Goal: Task Accomplishment & Management: Check status

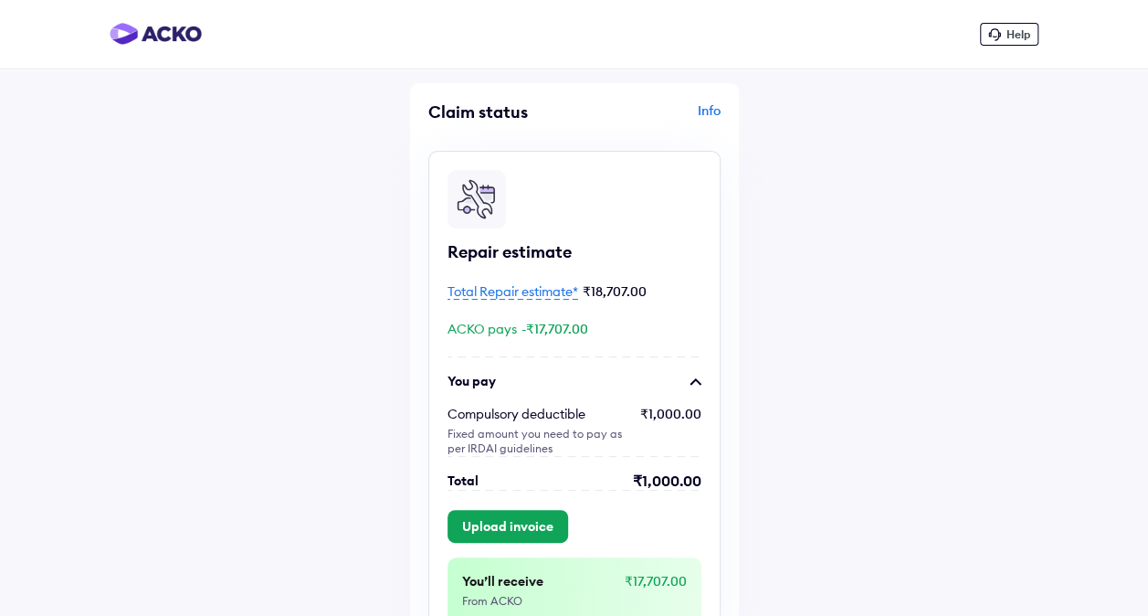
click at [538, 519] on button "Upload invoice" at bounding box center [508, 526] width 121 height 33
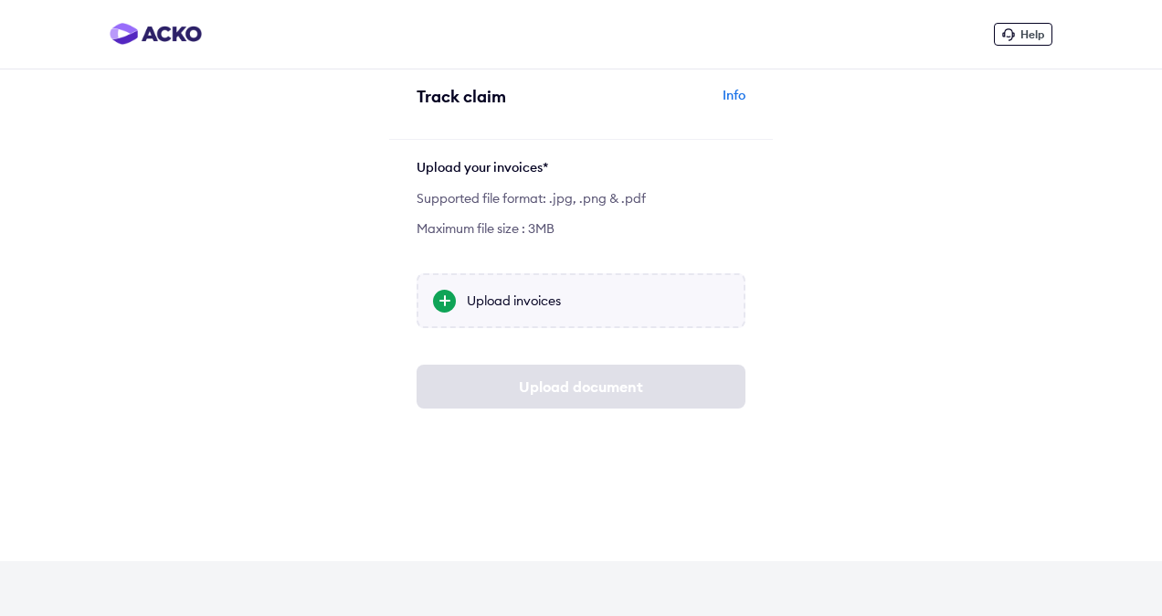
click at [508, 313] on div "Upload invoices" at bounding box center [580, 300] width 329 height 55
click at [0, 0] on input "Upload invoices" at bounding box center [0, 0] width 0 height 0
click at [570, 295] on div "Upload invoices" at bounding box center [598, 300] width 262 height 18
click at [0, 0] on input "Upload invoices" at bounding box center [0, 0] width 0 height 0
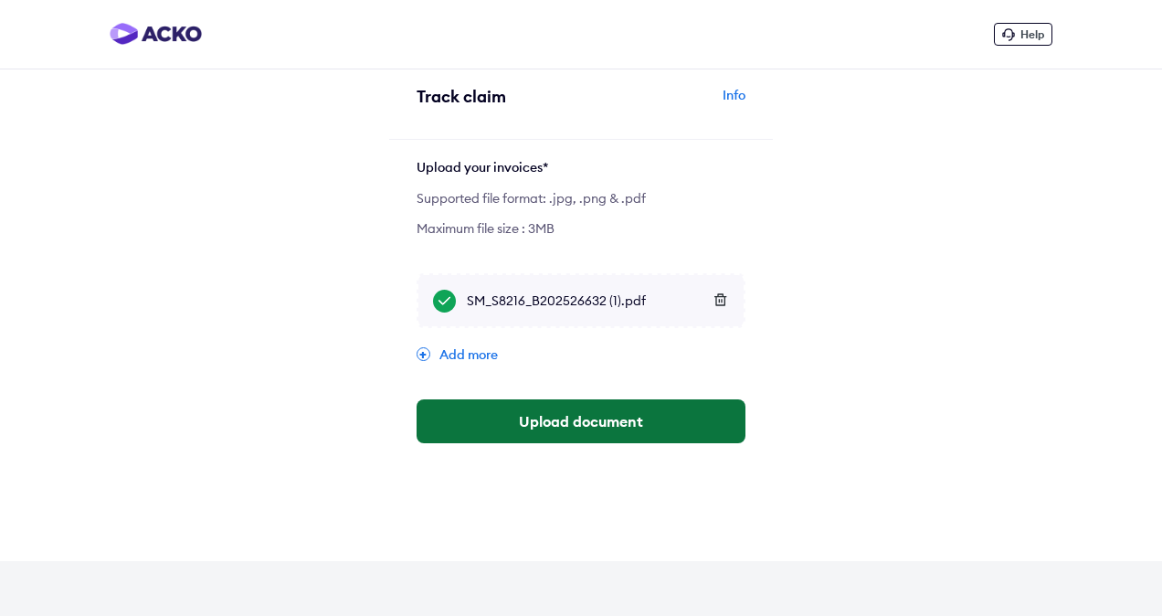
click at [586, 427] on button "Upload document" at bounding box center [580, 421] width 329 height 44
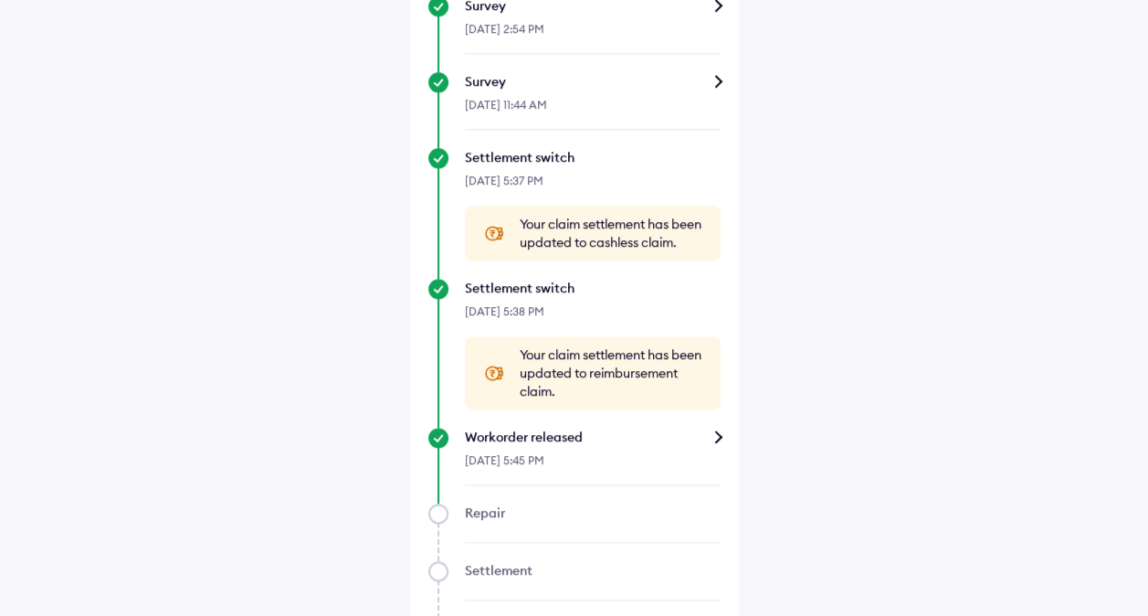
scroll to position [1005, 0]
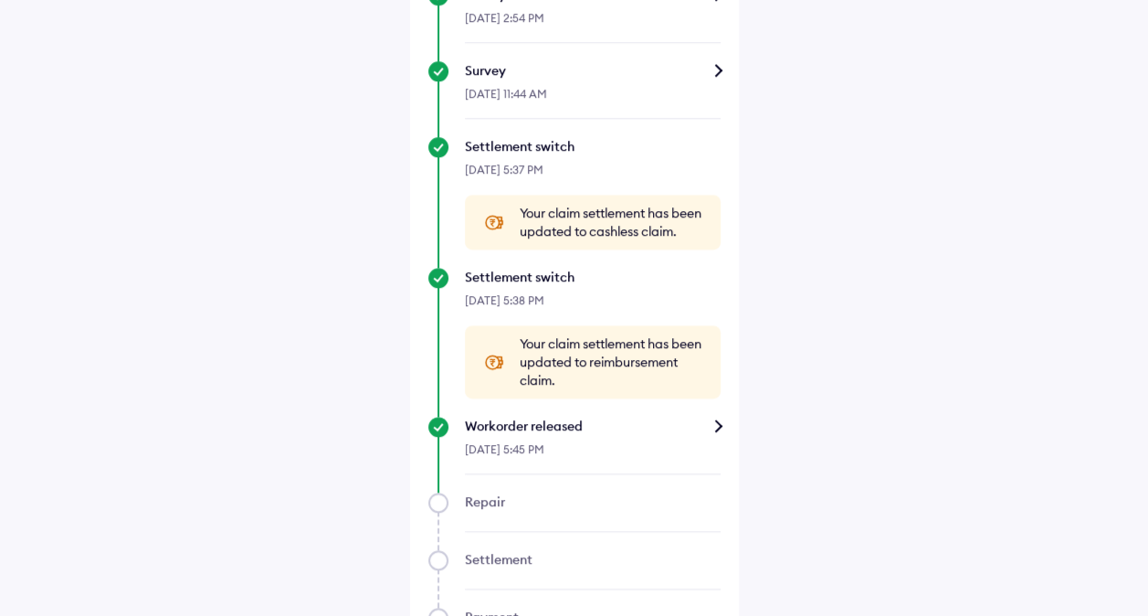
click at [433, 521] on div "Repair" at bounding box center [574, 511] width 292 height 39
click at [718, 435] on div "Workorder released" at bounding box center [593, 425] width 256 height 18
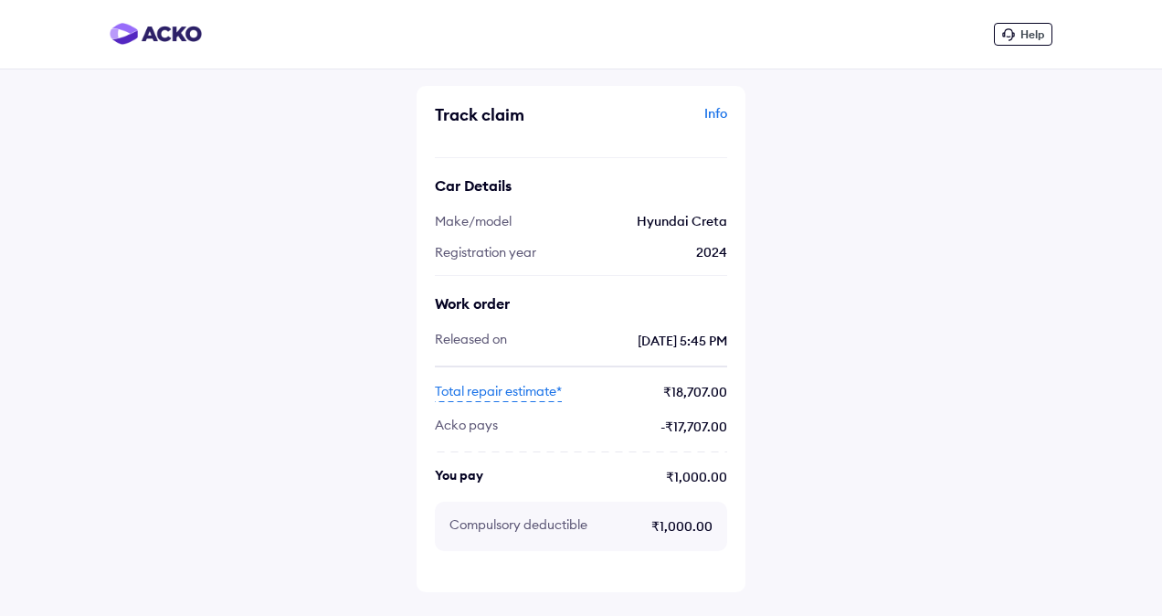
click at [1027, 35] on span "Help" at bounding box center [1032, 34] width 24 height 14
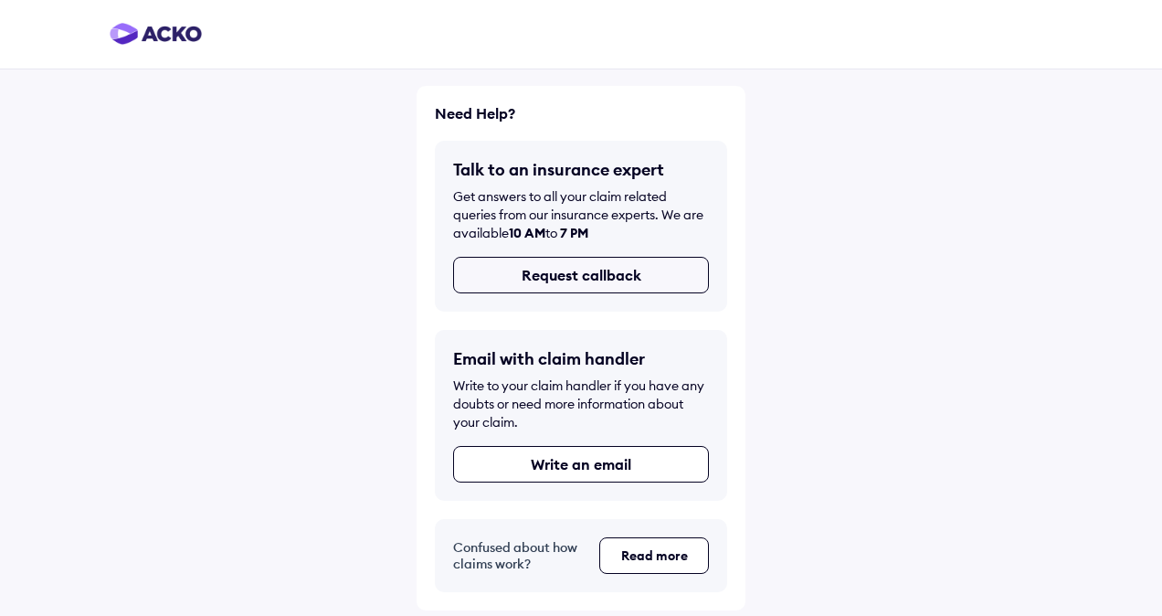
click at [608, 287] on button "Request callback" at bounding box center [581, 275] width 256 height 37
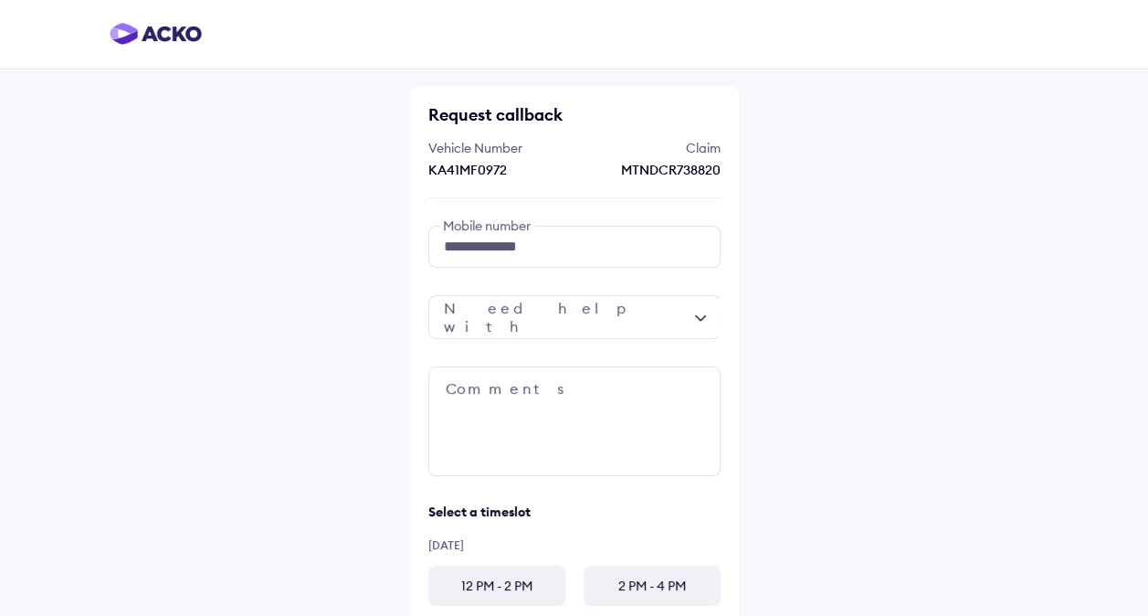
click at [568, 318] on div at bounding box center [574, 317] width 292 height 44
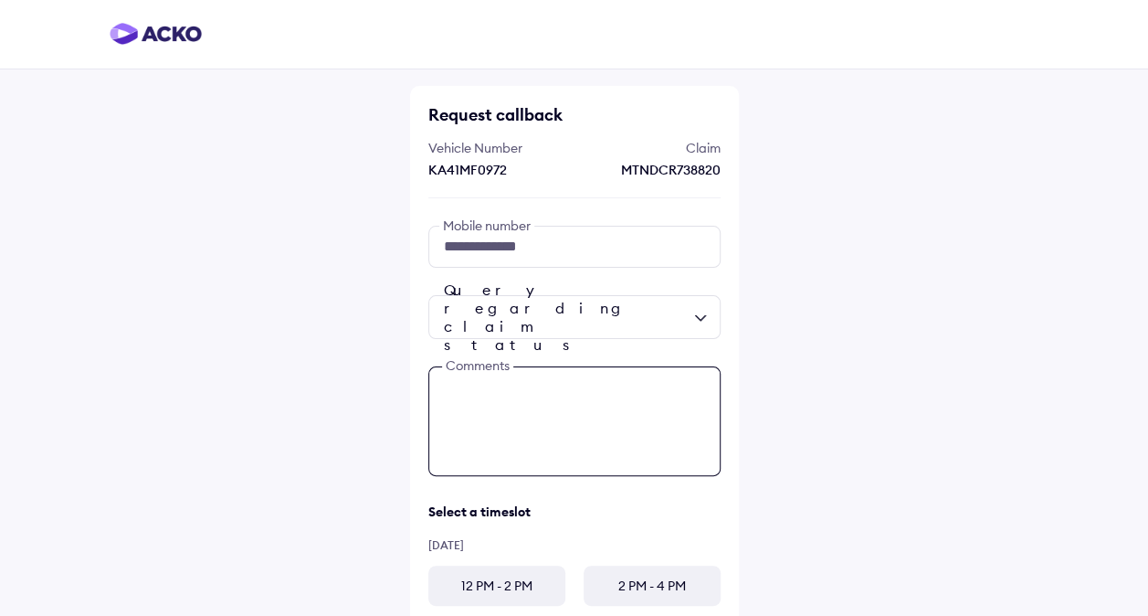
click at [565, 416] on textarea at bounding box center [574, 421] width 292 height 110
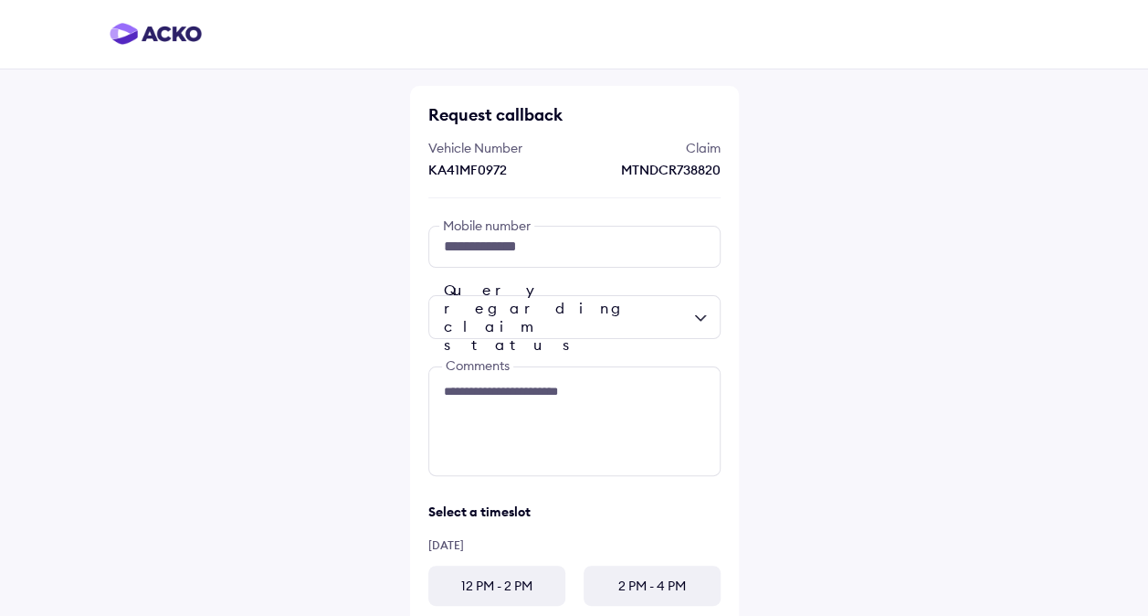
click at [532, 590] on div "12 PM - 2 PM" at bounding box center [496, 585] width 137 height 40
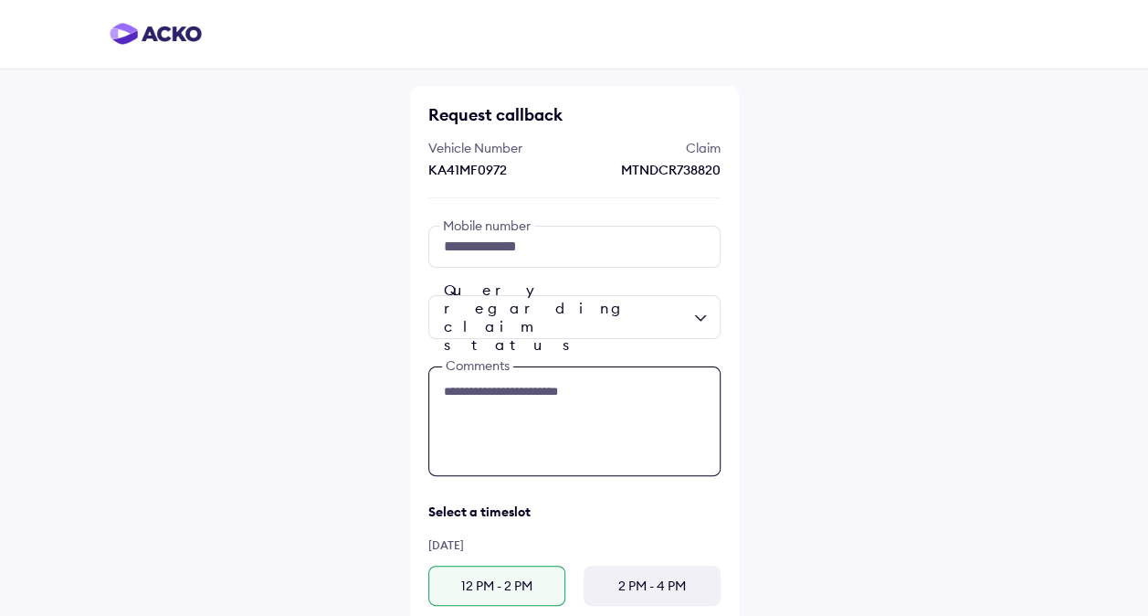
click at [597, 400] on textarea "**********" at bounding box center [574, 421] width 292 height 110
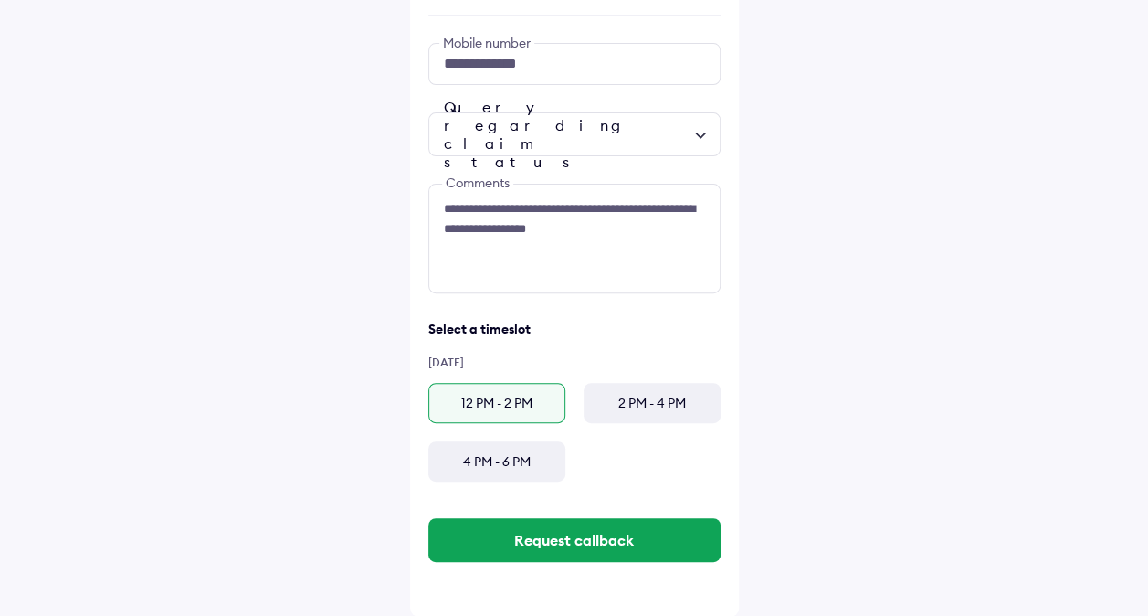
click at [499, 403] on div "12 PM - 2 PM" at bounding box center [496, 403] width 137 height 40
click at [627, 233] on textarea "**********" at bounding box center [574, 239] width 292 height 110
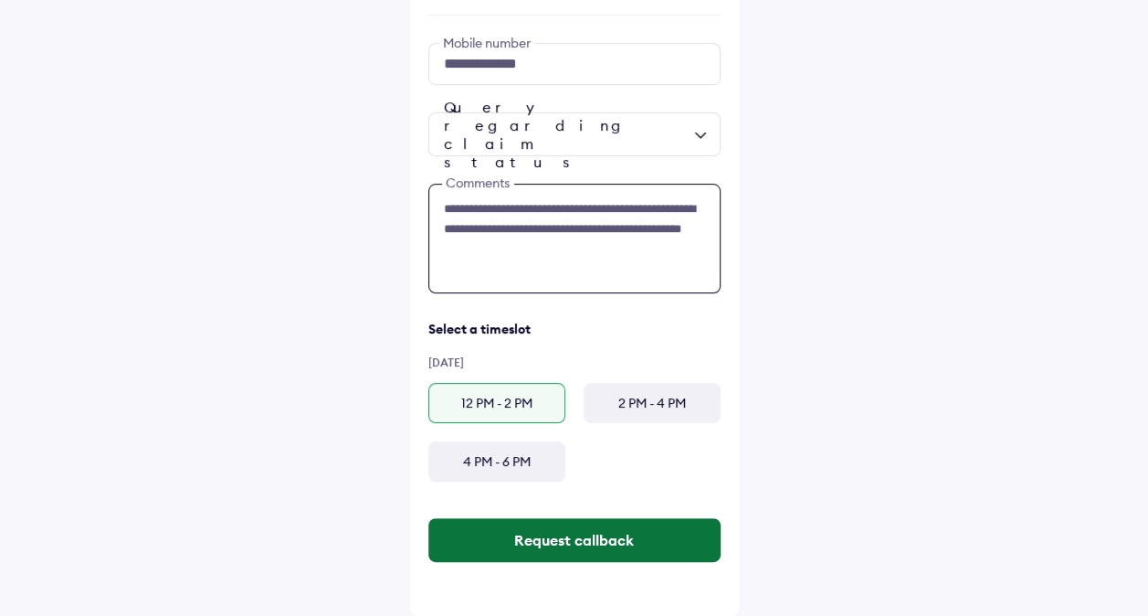
type textarea "**********"
click at [616, 545] on button "Request callback" at bounding box center [574, 540] width 292 height 44
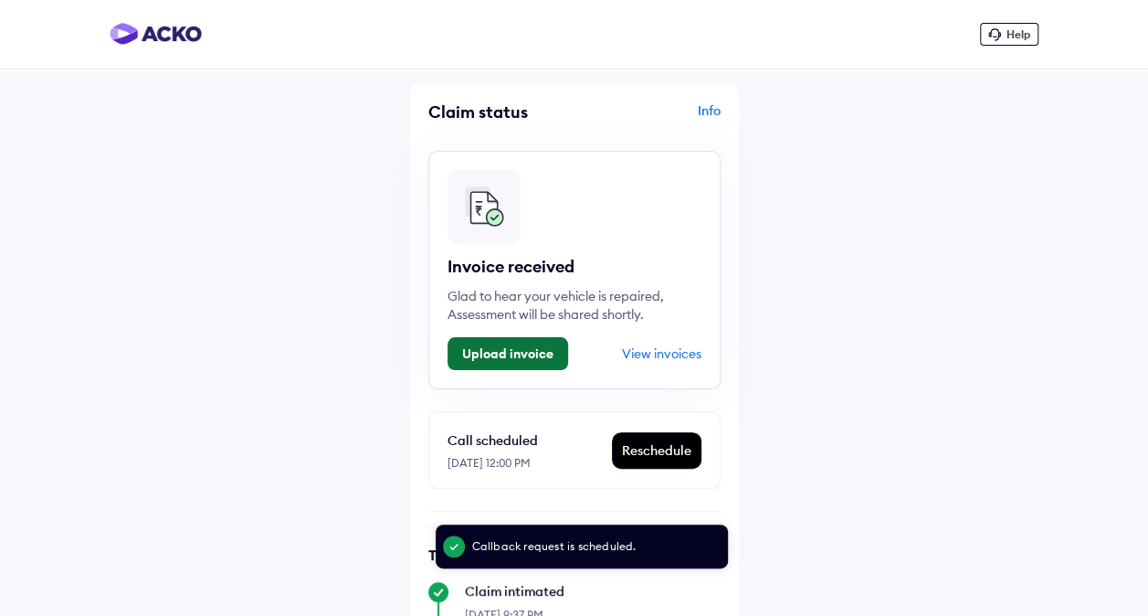
click at [499, 367] on button "Upload invoice" at bounding box center [508, 353] width 121 height 33
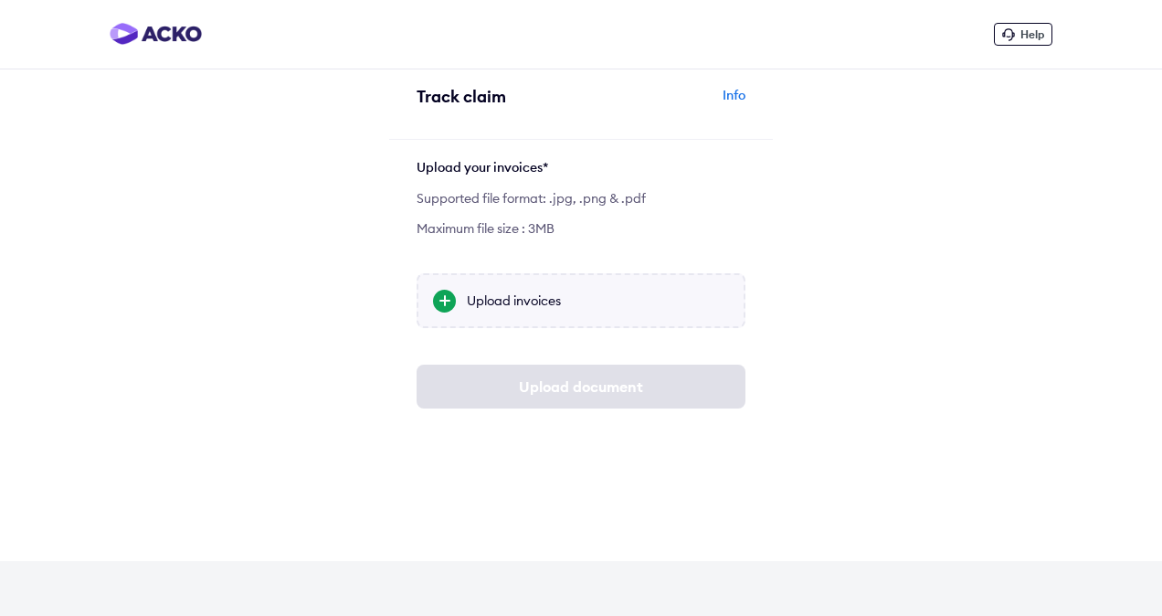
click at [519, 319] on div "Upload invoices" at bounding box center [580, 300] width 329 height 55
click at [0, 0] on input "Upload invoices" at bounding box center [0, 0] width 0 height 0
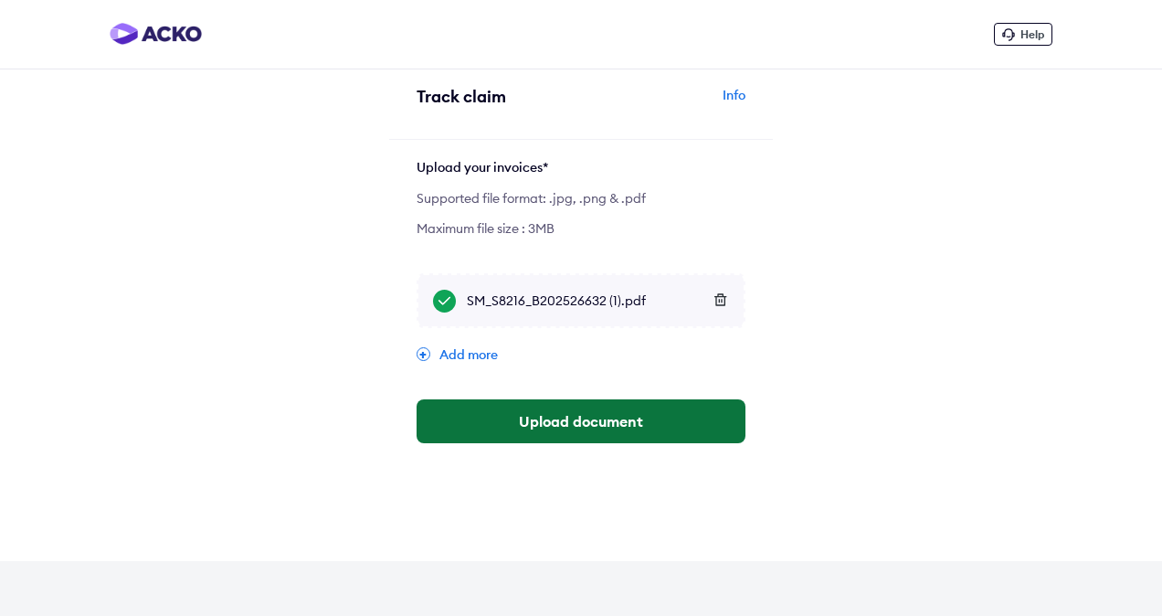
click at [532, 427] on button "Upload document" at bounding box center [580, 421] width 329 height 44
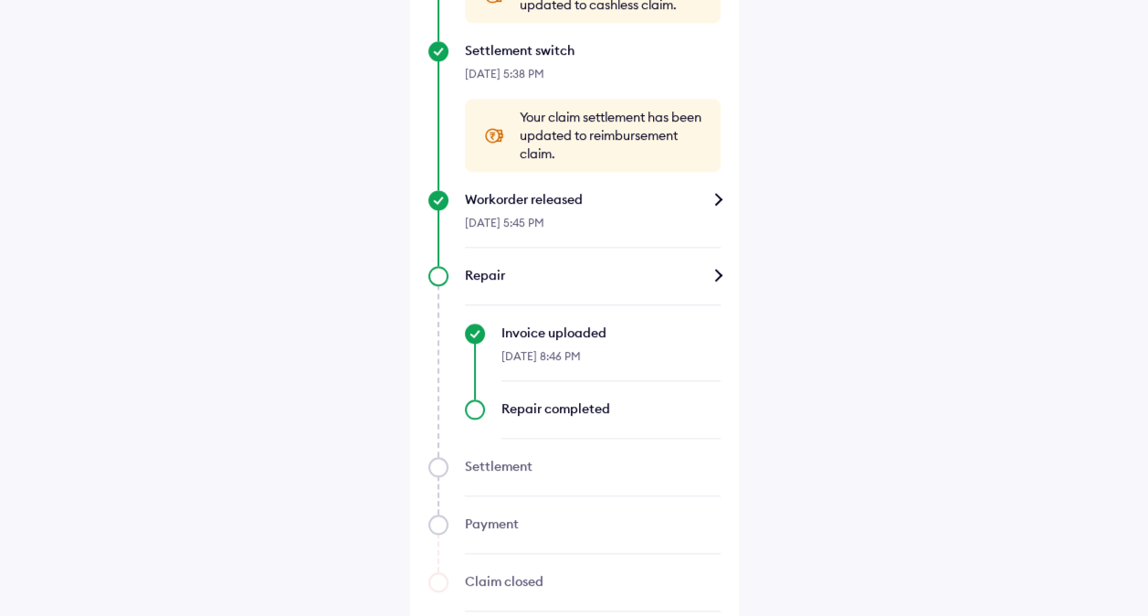
scroll to position [1094, 0]
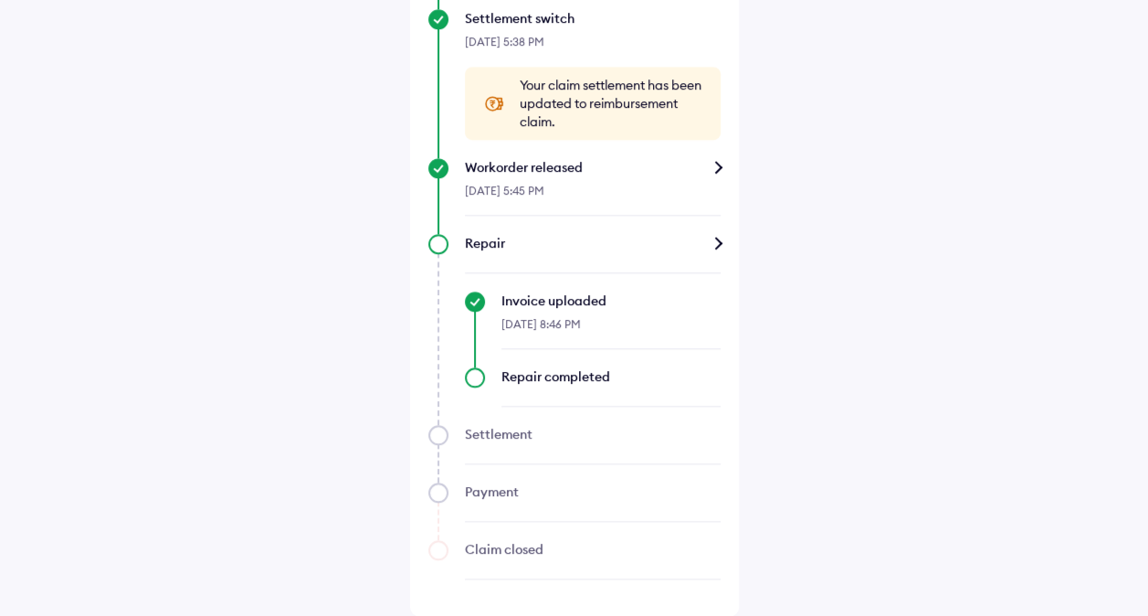
click at [480, 384] on div "Repair completed" at bounding box center [593, 386] width 256 height 39
click at [478, 382] on div "Repair completed" at bounding box center [593, 386] width 256 height 39
drag, startPoint x: 478, startPoint y: 382, endPoint x: 464, endPoint y: 345, distance: 39.0
click at [465, 345] on div "Invoice uploaded 15-Oct-2025, 8:46 PM" at bounding box center [593, 320] width 256 height 58
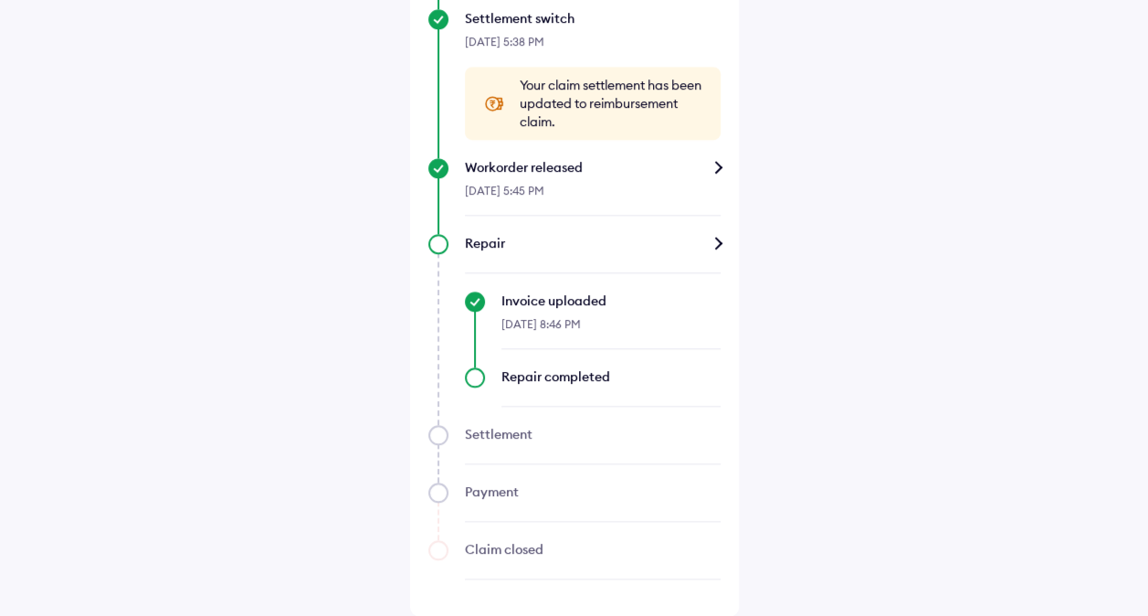
click at [522, 313] on div "15-Oct-2025, 8:46 PM" at bounding box center [610, 329] width 219 height 39
click at [435, 252] on div "Repair Invoice uploaded 15-Oct-2025, 8:46 PM Repair completed" at bounding box center [574, 320] width 292 height 173
click at [713, 247] on div "Repair" at bounding box center [593, 243] width 256 height 18
